Goal: Find specific page/section: Find specific page/section

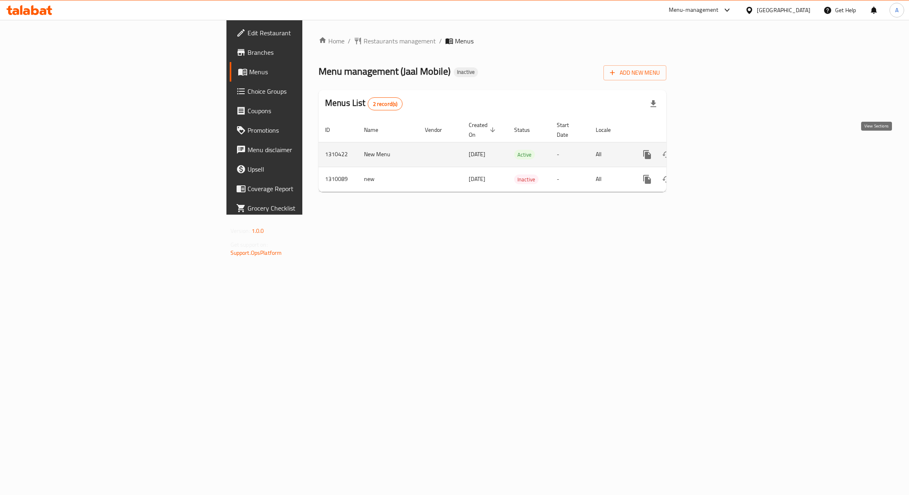
click at [715, 145] on link "enhanced table" at bounding box center [705, 154] width 19 height 19
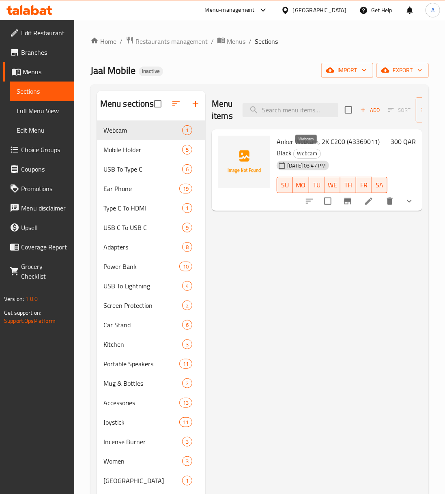
click at [301, 155] on span "Webcam" at bounding box center [307, 153] width 27 height 9
copy span "Webcam"
click at [137, 150] on span "Mobile Holder" at bounding box center [131, 150] width 56 height 10
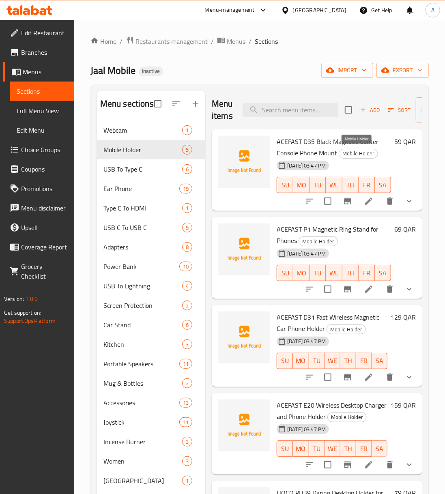
click at [361, 155] on span "Mobile Holder" at bounding box center [358, 153] width 39 height 9
copy div "Mobile Holder"
click at [135, 135] on span "Webcam" at bounding box center [131, 130] width 56 height 10
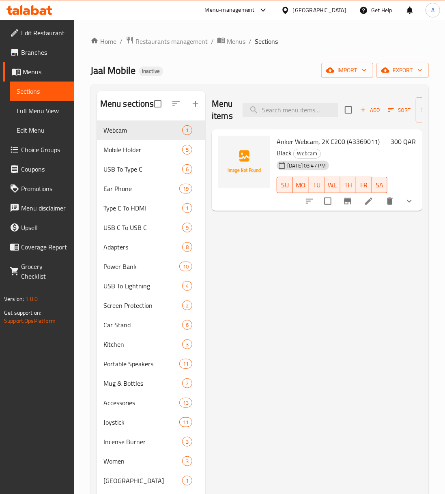
click at [304, 142] on span "Anker Webcam, 2K C200 (A3369011) Black" at bounding box center [328, 148] width 103 height 24
drag, startPoint x: 304, startPoint y: 142, endPoint x: 347, endPoint y: 142, distance: 42.6
click at [347, 142] on span "Anker Webcam, 2K C200 (A3369011) Black" at bounding box center [328, 148] width 103 height 24
click at [354, 142] on span "Anker Webcam, 2K C200 (A3369011) Black" at bounding box center [328, 148] width 103 height 24
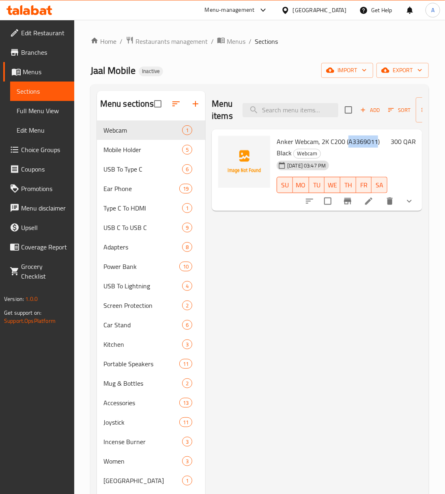
click at [354, 142] on span "Anker Webcam, 2K C200 (A3369011) Black" at bounding box center [328, 148] width 103 height 24
copy span "A3369011"
click at [39, 103] on link "Full Menu View" at bounding box center [42, 110] width 64 height 19
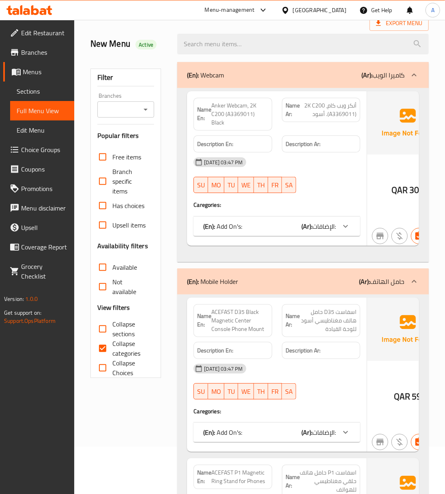
scroll to position [108, 0]
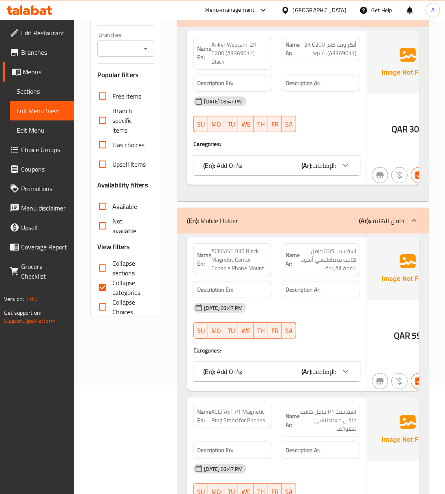
click at [102, 286] on input "Collapse categories" at bounding box center [102, 287] width 19 height 19
checkbox input "false"
click at [101, 268] on input "Collapse sections" at bounding box center [102, 268] width 19 height 19
checkbox input "true"
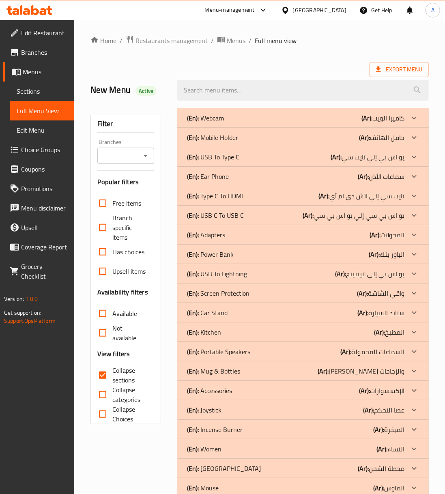
scroll to position [0, 0]
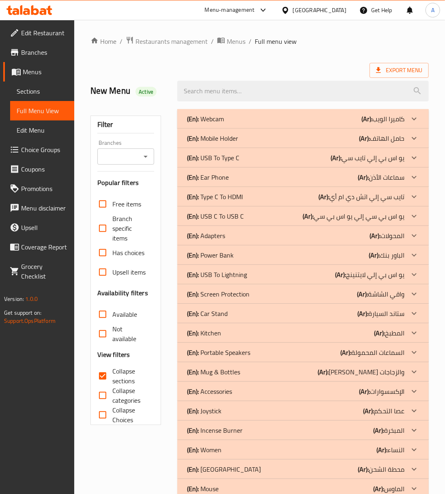
click at [341, 121] on div "(En): Webcam (Ar): كاميرا الويب" at bounding box center [296, 119] width 218 height 10
